Goal: Find specific page/section: Find specific page/section

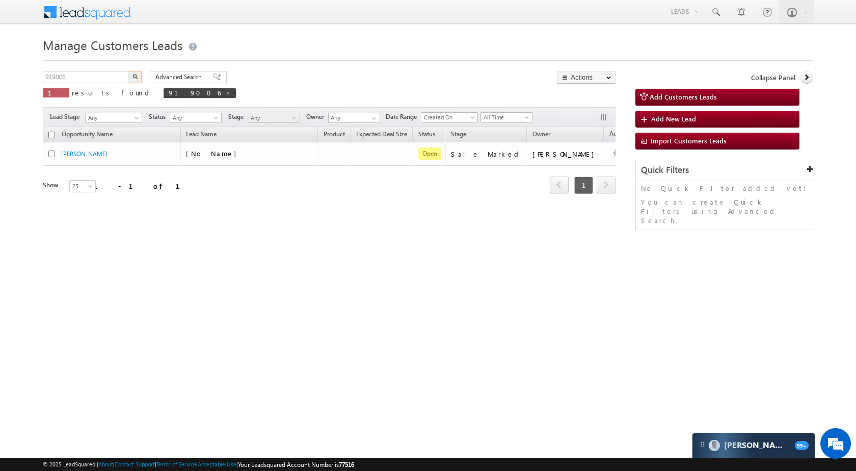
click at [107, 82] on input "919006" at bounding box center [86, 77] width 87 height 12
click at [134, 80] on button "button" at bounding box center [134, 77] width 13 height 12
click at [87, 66] on div "Manage Customers Leads 792172 X 1 results found 792172 Advanced Search Advanced…" at bounding box center [428, 161] width 771 height 255
click at [90, 76] on input "792172" at bounding box center [86, 77] width 87 height 12
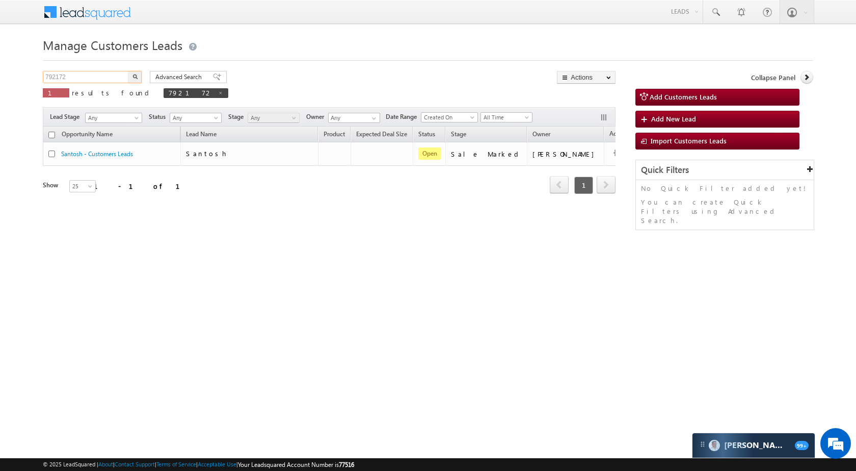
click at [90, 76] on input "792172" at bounding box center [86, 77] width 87 height 12
paste input "225"
click at [140, 75] on button "button" at bounding box center [134, 77] width 13 height 12
click at [95, 70] on div "Manage Customers Leads 792225 X 1 results found 792225 Advanced Search Advanced…" at bounding box center [428, 161] width 771 height 255
click at [94, 77] on input "792225" at bounding box center [86, 77] width 87 height 12
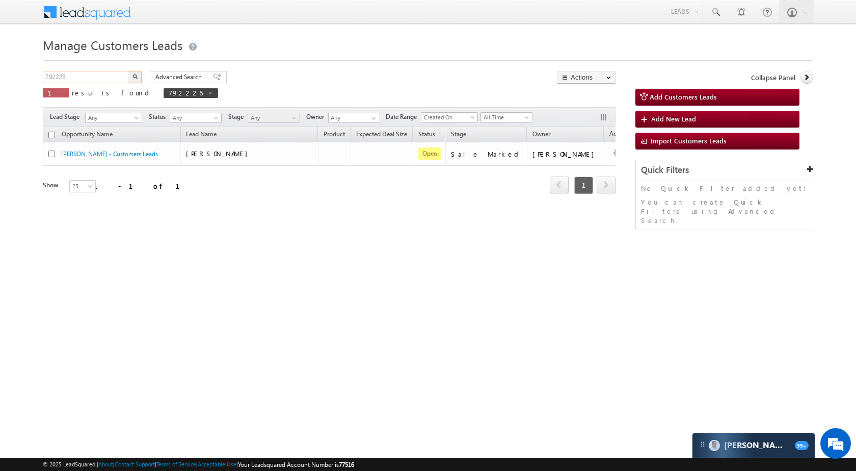
click at [94, 77] on input "792225" at bounding box center [86, 77] width 87 height 12
paste input "918889"
click at [133, 76] on img "button" at bounding box center [135, 76] width 5 height 5
click at [80, 76] on input "918889" at bounding box center [86, 77] width 87 height 12
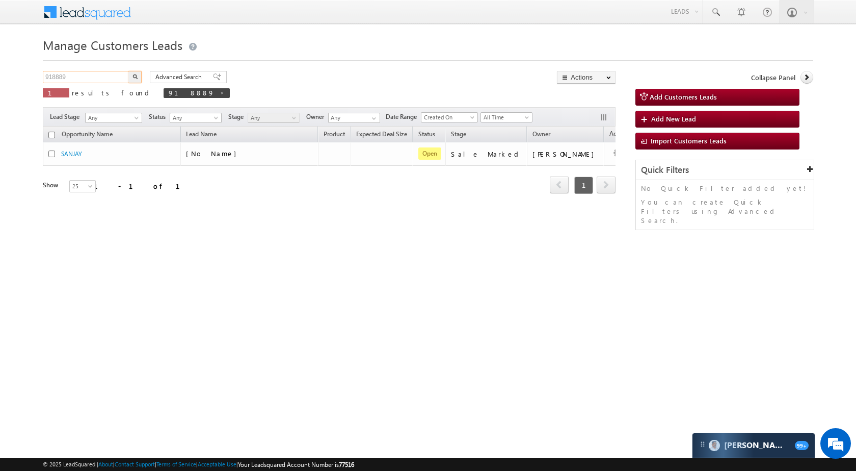
paste input "29951"
type input "929951"
click at [136, 75] on img "button" at bounding box center [135, 76] width 5 height 5
click at [113, 77] on input "929951" at bounding box center [86, 77] width 87 height 12
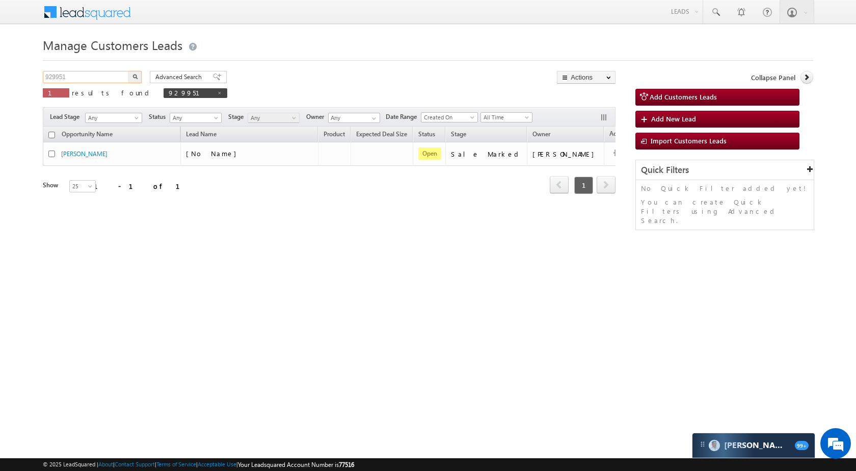
paste input "3759"
click at [135, 73] on button "button" at bounding box center [134, 77] width 13 height 12
click at [93, 72] on input "923759" at bounding box center [86, 77] width 87 height 12
paste input "819882"
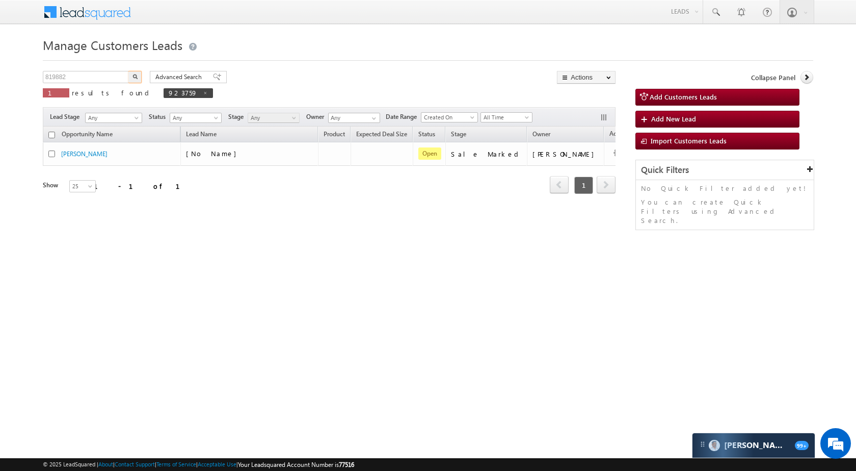
click at [134, 76] on img "button" at bounding box center [135, 76] width 5 height 5
click at [99, 79] on input "819882" at bounding box center [86, 77] width 87 height 12
paste input "1140"
type input "811140"
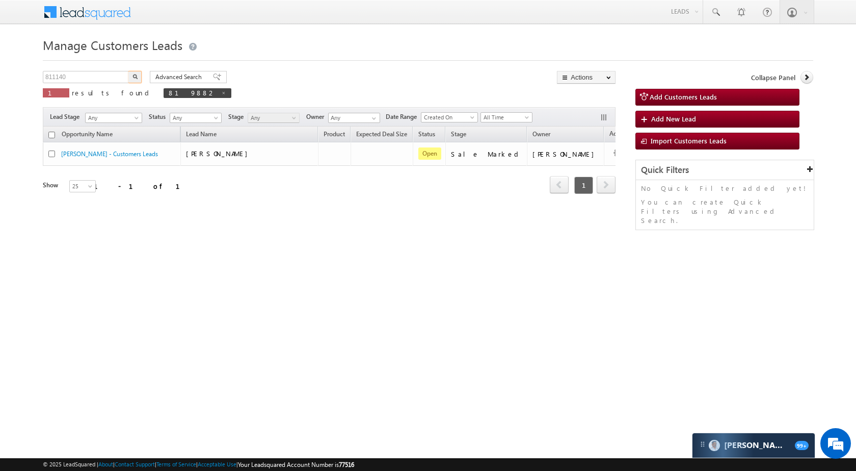
click at [138, 75] on button "button" at bounding box center [134, 77] width 13 height 12
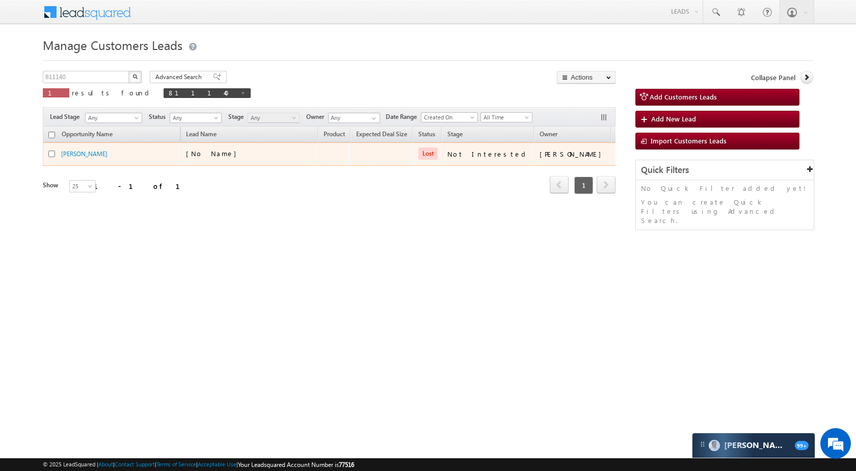
click at [75, 158] on div "Virender Singh" at bounding box center [112, 154] width 102 height 10
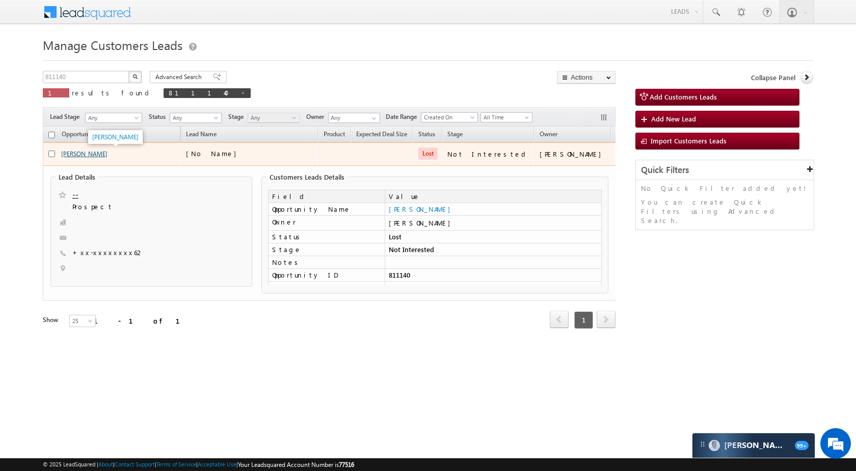
click at [89, 153] on link "Virender Singh" at bounding box center [84, 154] width 46 height 8
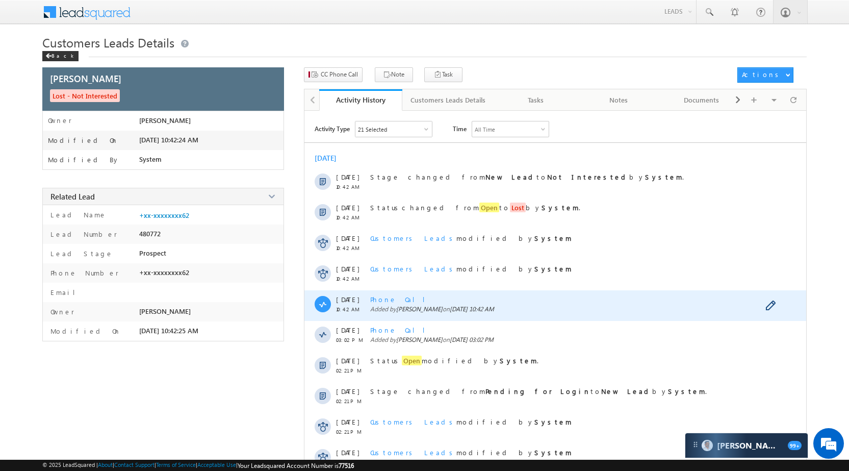
click at [396, 304] on div "Phone Call Added by Santosh Kumar on 18 Sep 2025 10:42 AM" at bounding box center [566, 305] width 393 height 31
click at [392, 299] on span "Phone Call" at bounding box center [401, 299] width 63 height 9
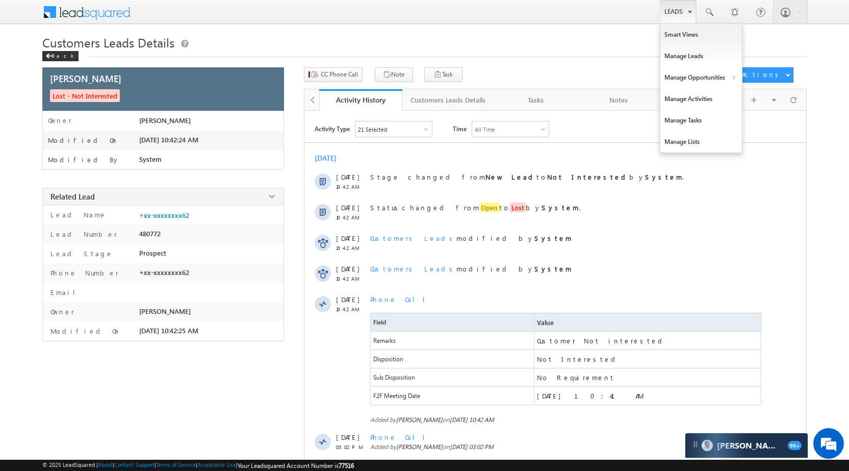
click at [687, 9] on link "Leads" at bounding box center [678, 11] width 36 height 23
click at [699, 81] on link "Manage Opportunities" at bounding box center [701, 77] width 82 height 21
click at [786, 105] on link "Customers Leads" at bounding box center [789, 99] width 93 height 21
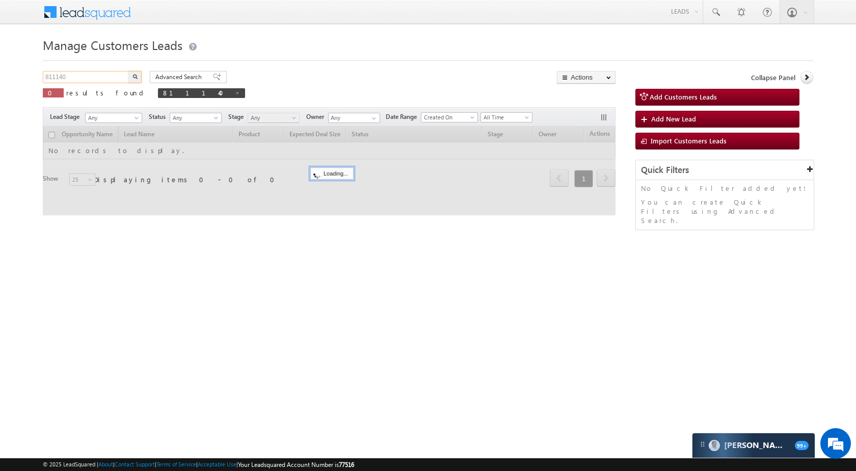
click at [86, 83] on input "811140" at bounding box center [86, 77] width 87 height 12
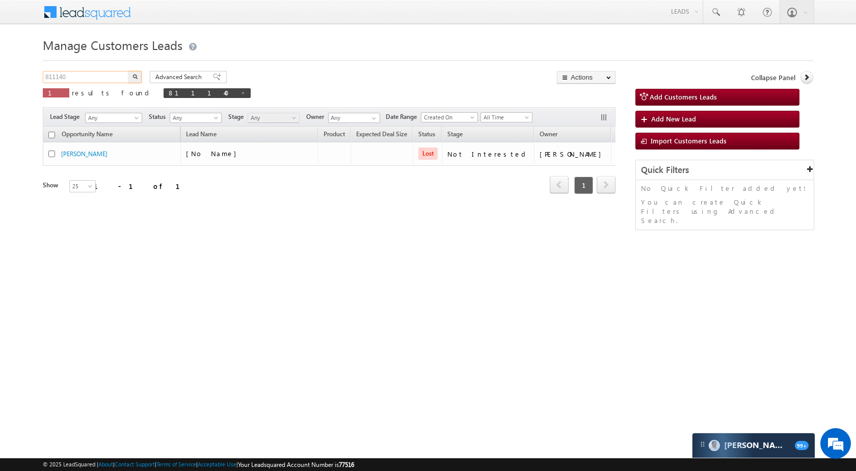
paste input "0986"
click at [138, 73] on button "button" at bounding box center [134, 77] width 13 height 12
click at [91, 77] on input "810986" at bounding box center [86, 77] width 87 height 12
paste input "9918"
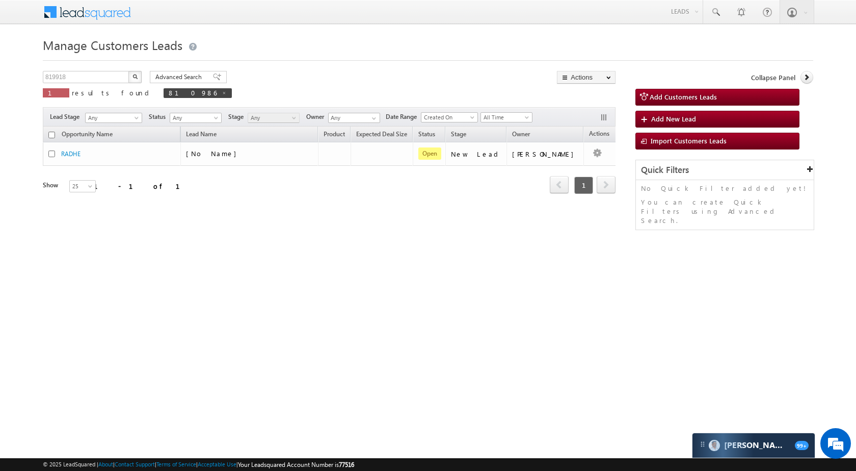
click at [137, 78] on img "button" at bounding box center [135, 76] width 5 height 5
click at [101, 77] on input "819918" at bounding box center [86, 77] width 87 height 12
paste input "867"
type input "819867"
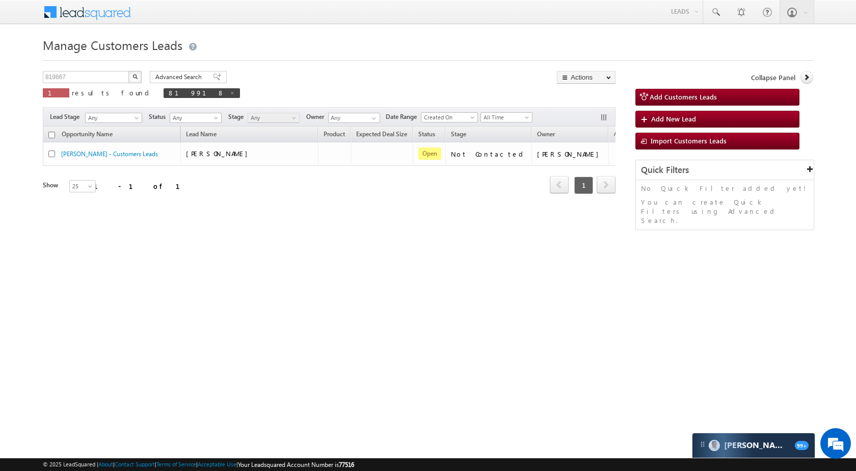
click at [137, 71] on button "button" at bounding box center [134, 77] width 13 height 12
click at [109, 81] on input "819867" at bounding box center [86, 77] width 87 height 12
paste input "22023"
click at [134, 77] on img "button" at bounding box center [135, 76] width 5 height 5
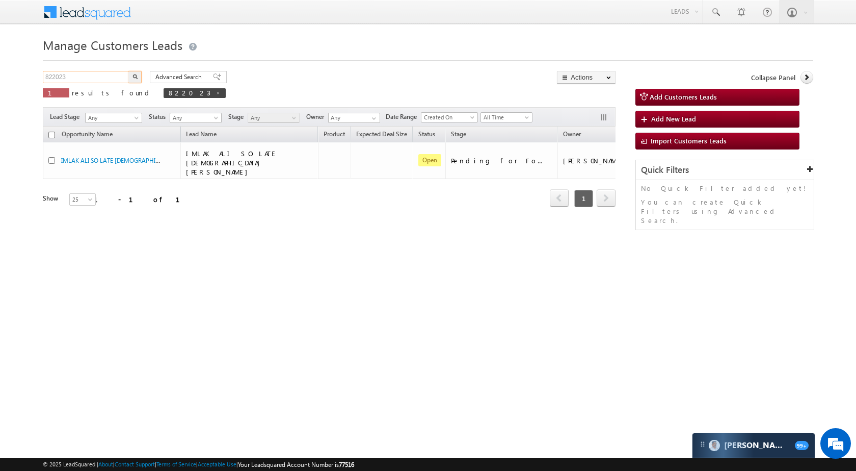
click at [89, 72] on input "822023" at bounding box center [86, 77] width 87 height 12
paste input "1935"
click at [134, 79] on button "button" at bounding box center [134, 77] width 13 height 12
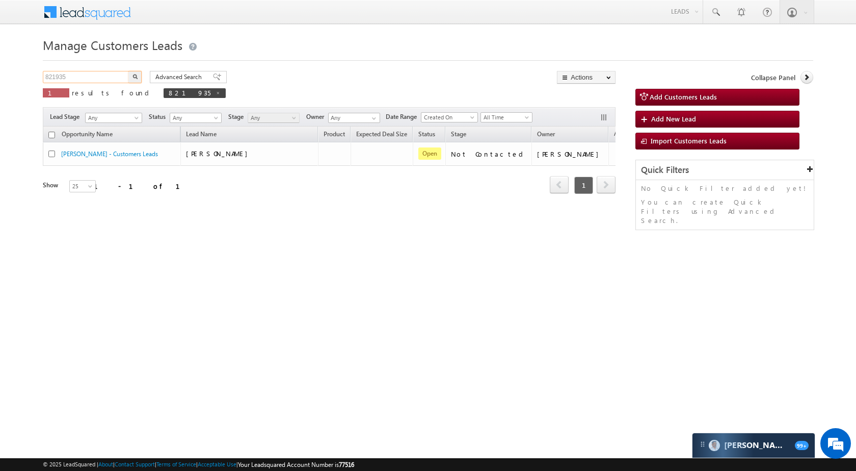
click at [95, 75] on input "821935" at bounding box center [86, 77] width 87 height 12
paste input "4028"
click at [134, 77] on img "button" at bounding box center [135, 76] width 5 height 5
click at [77, 68] on div "Manage Customers Leads 824028 X 1 results found 824028 Advanced Search Advanced…" at bounding box center [428, 161] width 771 height 255
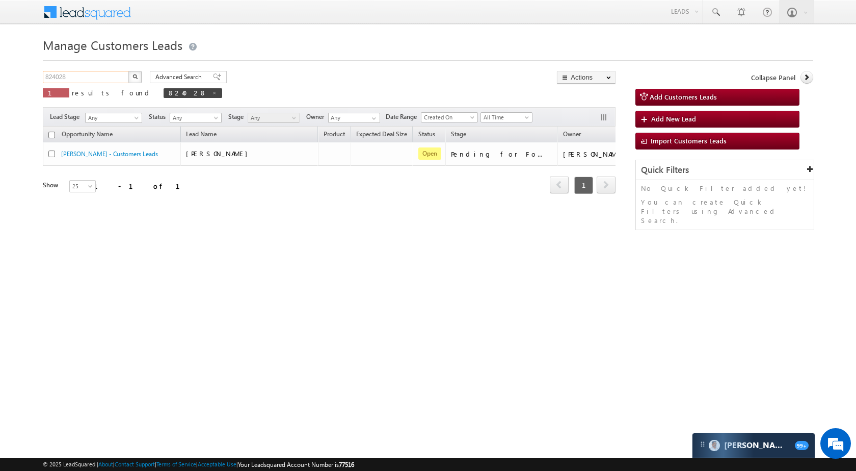
click at [77, 79] on input "824028" at bounding box center [86, 77] width 87 height 12
paste input "15223"
click at [134, 74] on img "button" at bounding box center [135, 76] width 5 height 5
click at [95, 73] on input "815223" at bounding box center [86, 77] width 87 height 12
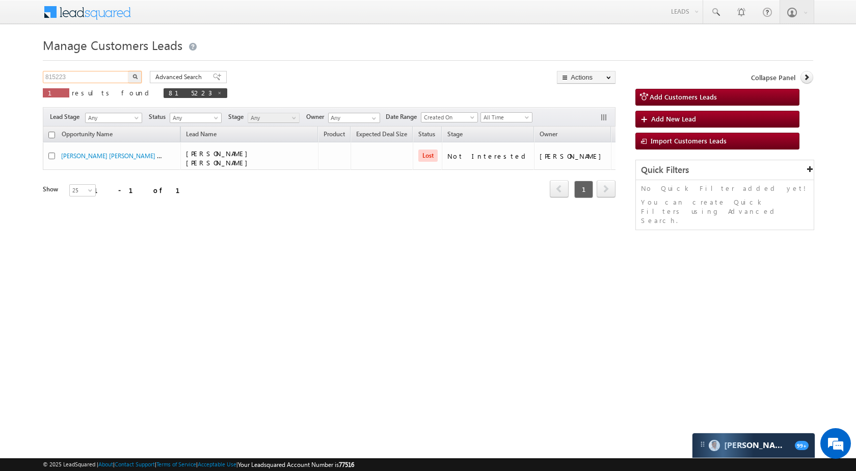
click at [95, 73] on input "815223" at bounding box center [86, 77] width 87 height 12
paste input "788774"
type input "788774"
click at [135, 76] on img "button" at bounding box center [135, 76] width 5 height 5
click at [103, 72] on input "788774" at bounding box center [86, 77] width 87 height 12
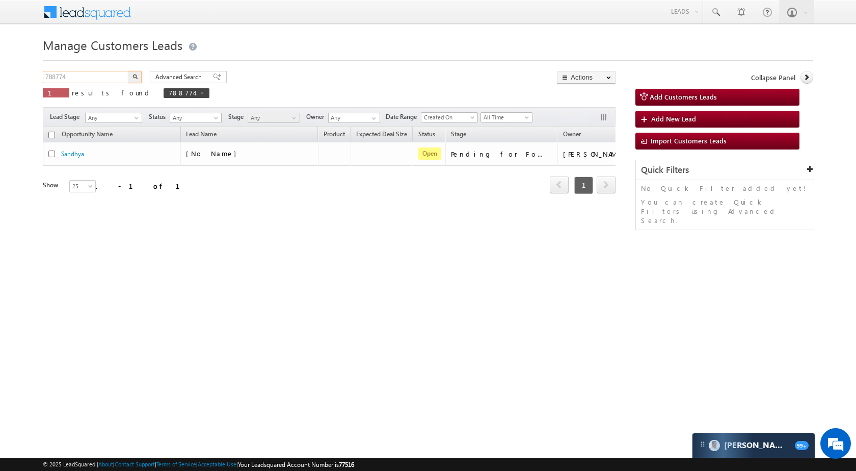
click at [103, 72] on input "788774" at bounding box center [86, 77] width 87 height 12
click at [137, 80] on button "button" at bounding box center [134, 77] width 13 height 12
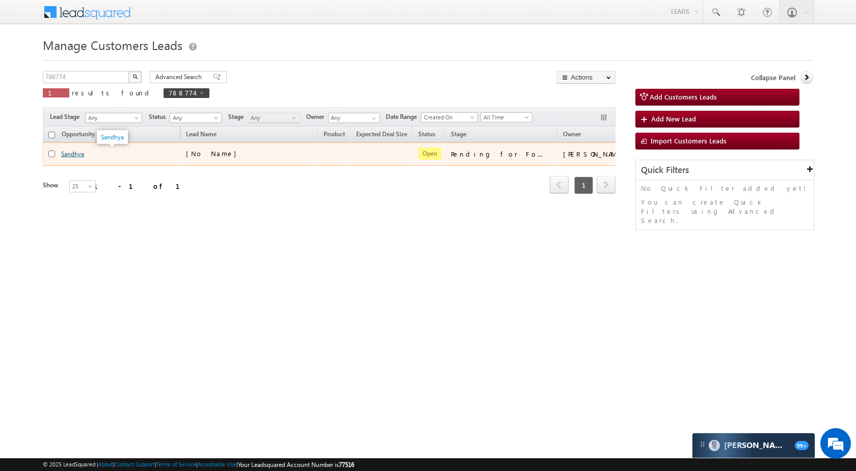
click at [68, 150] on link "Sandhya" at bounding box center [72, 154] width 23 height 8
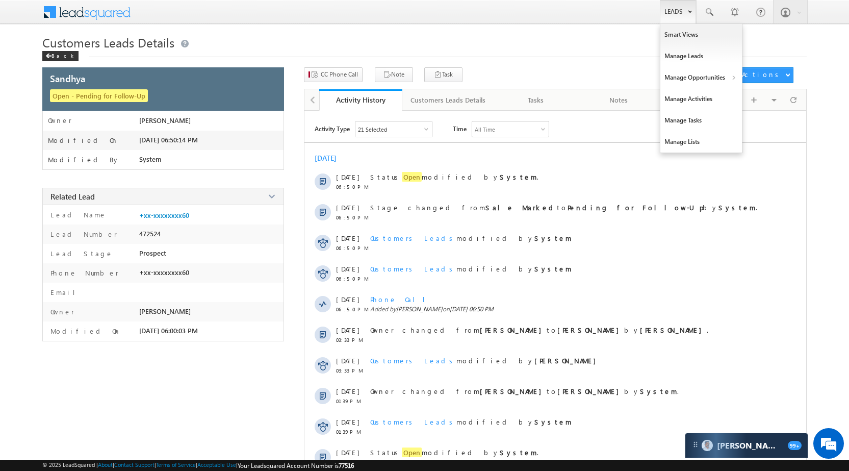
click at [682, 6] on link "Leads" at bounding box center [678, 11] width 36 height 23
click at [686, 77] on link "Manage Opportunities" at bounding box center [701, 77] width 82 height 21
click at [768, 103] on link "Customers Leads" at bounding box center [789, 99] width 93 height 21
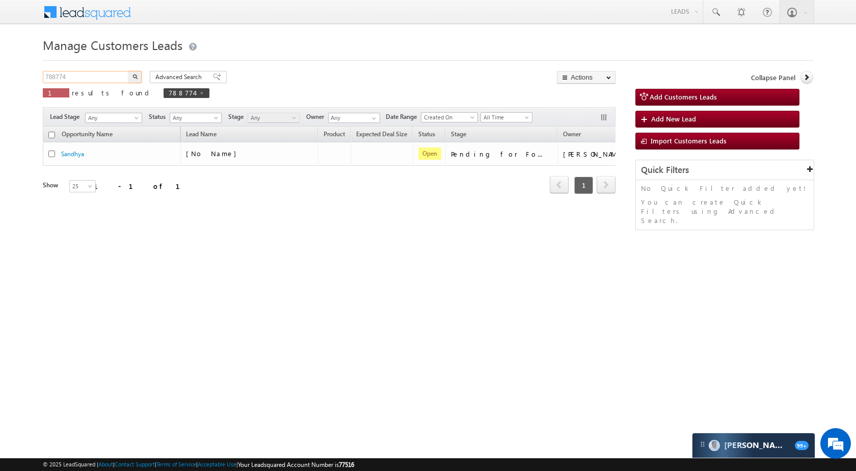
click at [98, 73] on input "788774" at bounding box center [86, 77] width 87 height 12
paste input "825317"
click at [133, 77] on img "button" at bounding box center [135, 76] width 5 height 5
click at [87, 80] on input "825317" at bounding box center [86, 77] width 87 height 12
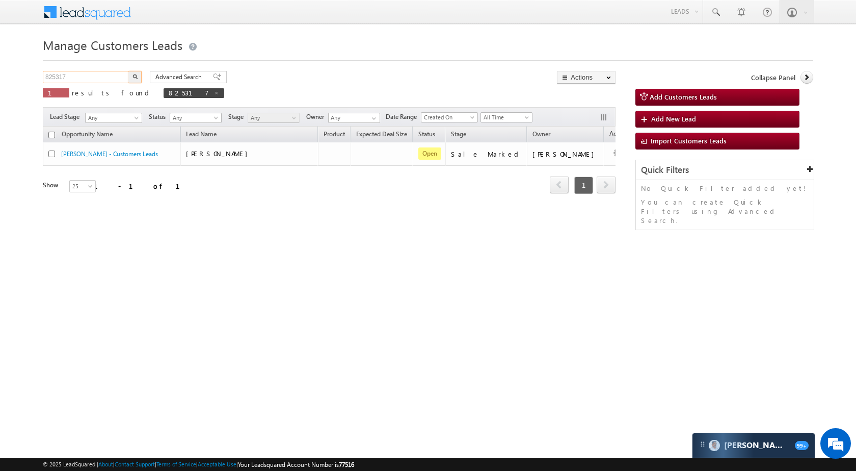
click at [87, 80] on input "825317" at bounding box center [86, 77] width 87 height 12
paste input "51480"
click at [136, 77] on img "button" at bounding box center [135, 76] width 5 height 5
click at [123, 75] on input "851480" at bounding box center [86, 77] width 87 height 12
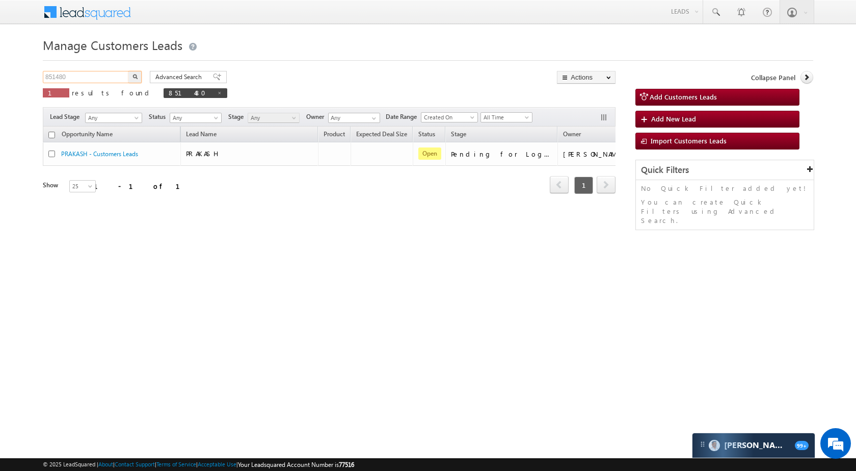
paste input "47123"
click at [134, 74] on img "button" at bounding box center [135, 76] width 5 height 5
click at [108, 72] on input "847123" at bounding box center [86, 77] width 87 height 12
paste input "8781"
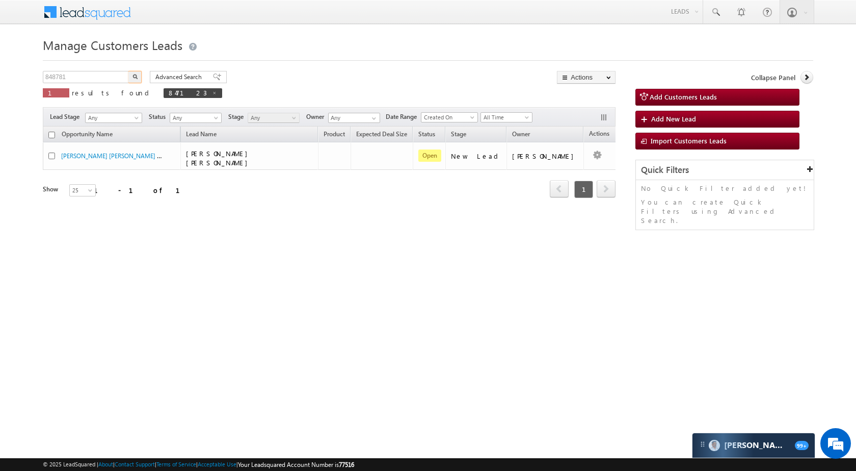
click at [139, 73] on button "button" at bounding box center [134, 77] width 13 height 12
click at [83, 82] on input "848781" at bounding box center [86, 77] width 87 height 12
paste input "54024"
click at [139, 74] on button "button" at bounding box center [134, 77] width 13 height 12
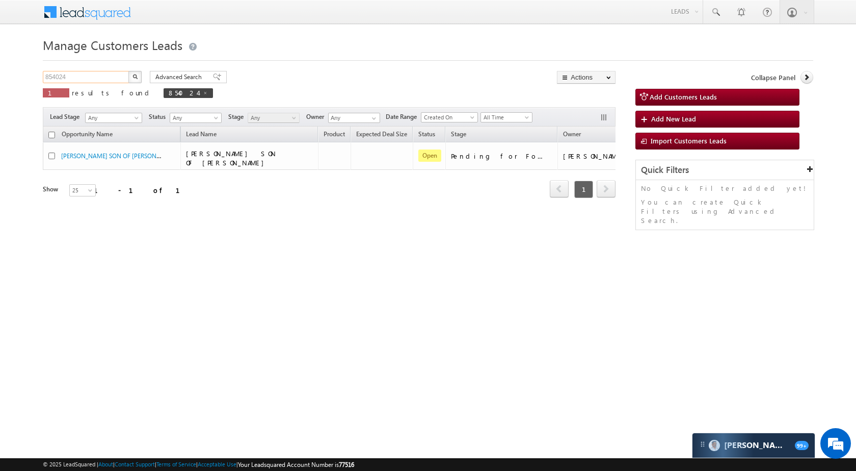
click at [105, 79] on input "854024" at bounding box center [86, 77] width 87 height 12
paste input "3018"
type input "853018"
click at [136, 77] on img "button" at bounding box center [135, 76] width 5 height 5
